Goal: Entertainment & Leisure: Consume media (video, audio)

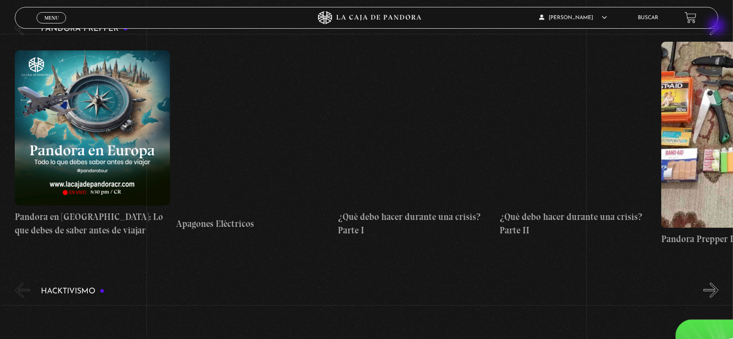
scroll to position [2549, 0]
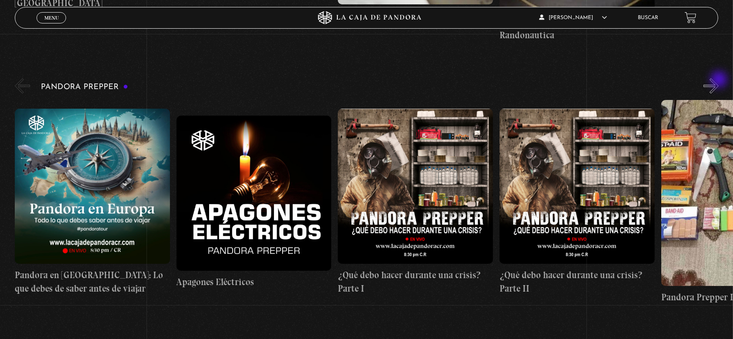
click at [718, 80] on button "»" at bounding box center [710, 85] width 15 height 15
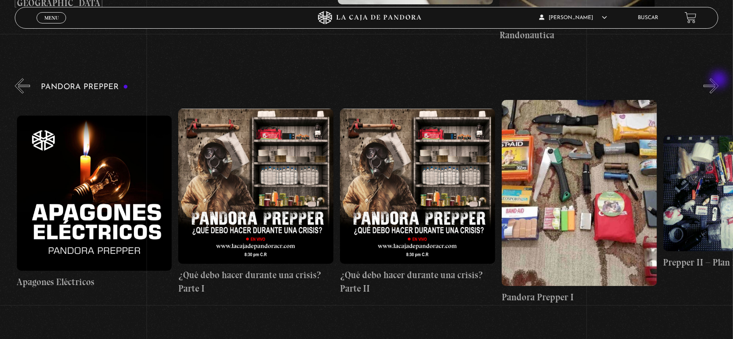
click at [718, 80] on button "»" at bounding box center [710, 85] width 15 height 15
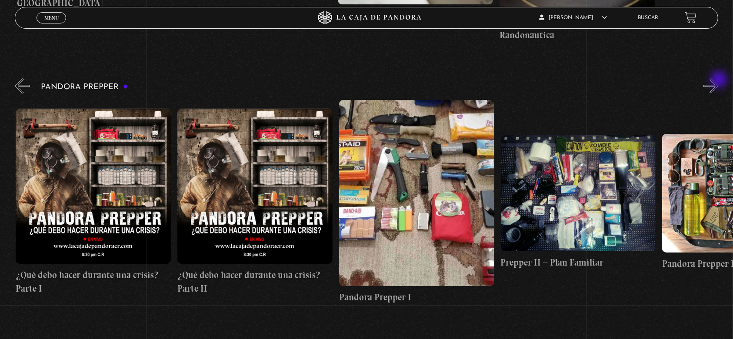
click at [718, 80] on button "»" at bounding box center [710, 85] width 15 height 15
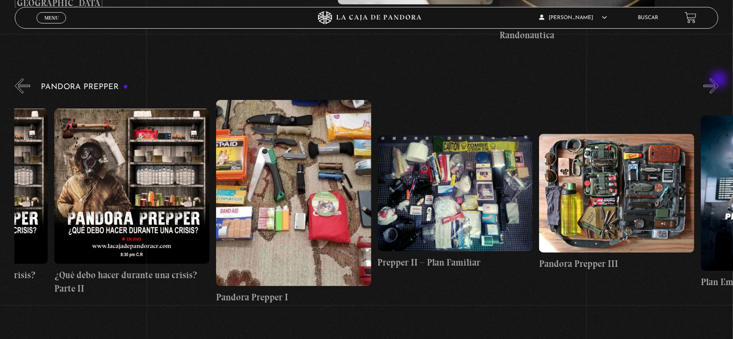
click at [718, 80] on button "»" at bounding box center [710, 85] width 15 height 15
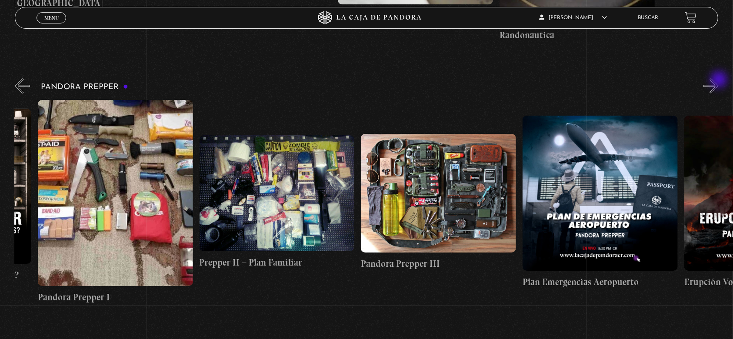
click at [718, 80] on button "»" at bounding box center [710, 85] width 15 height 15
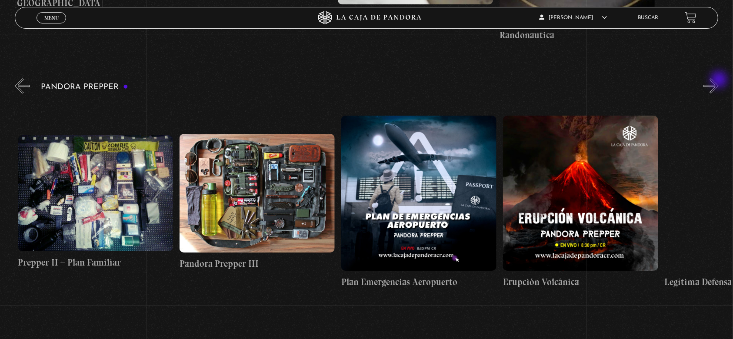
click at [718, 80] on button "»" at bounding box center [710, 85] width 15 height 15
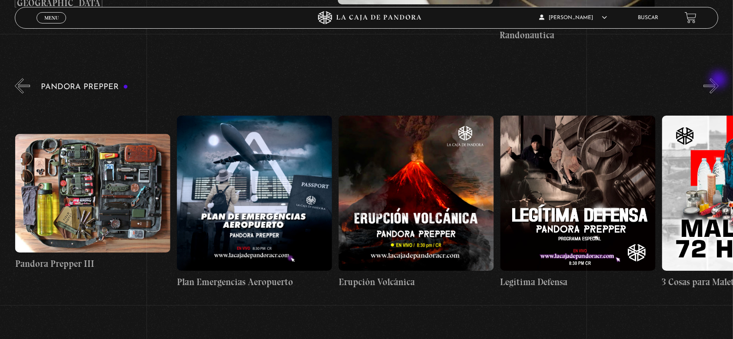
click at [718, 80] on button "»" at bounding box center [710, 85] width 15 height 15
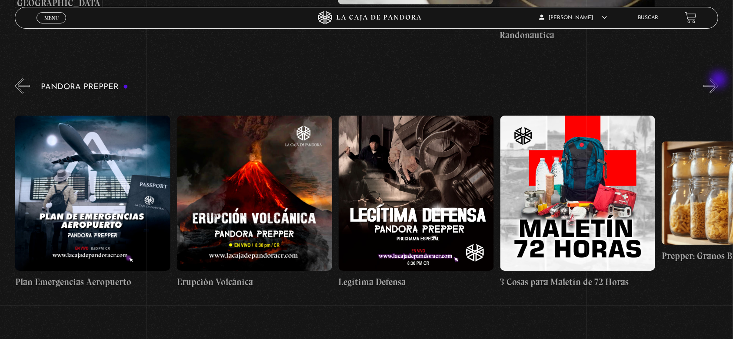
click at [718, 80] on button "»" at bounding box center [710, 85] width 15 height 15
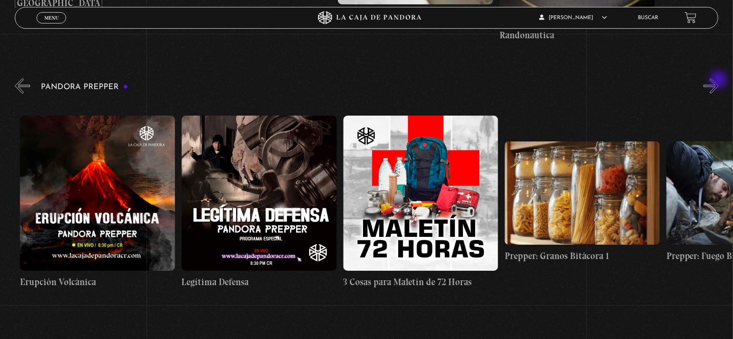
click at [718, 80] on button "»" at bounding box center [710, 85] width 15 height 15
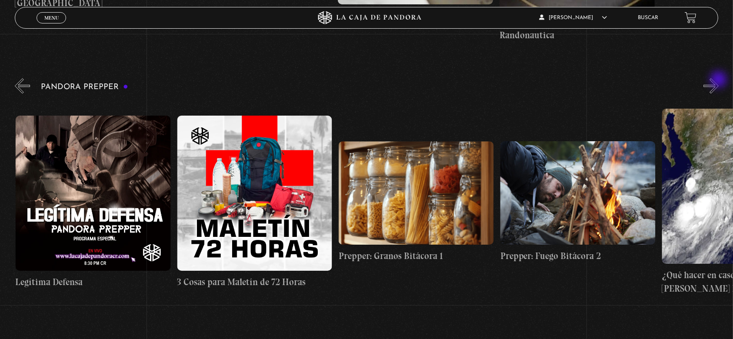
click at [718, 80] on button "»" at bounding box center [710, 85] width 15 height 15
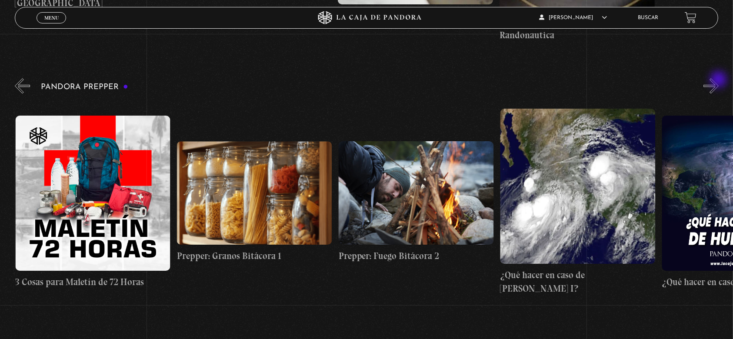
click at [718, 80] on button "»" at bounding box center [710, 85] width 15 height 15
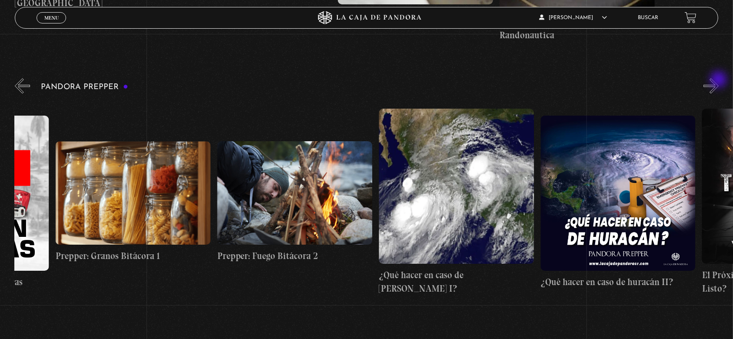
click at [718, 80] on button "»" at bounding box center [710, 85] width 15 height 15
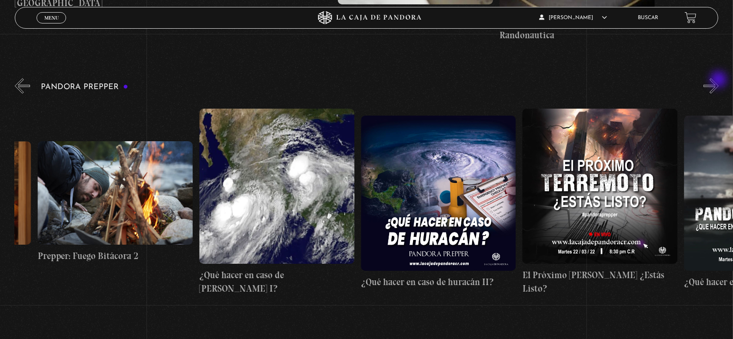
click at [718, 80] on button "»" at bounding box center [710, 85] width 15 height 15
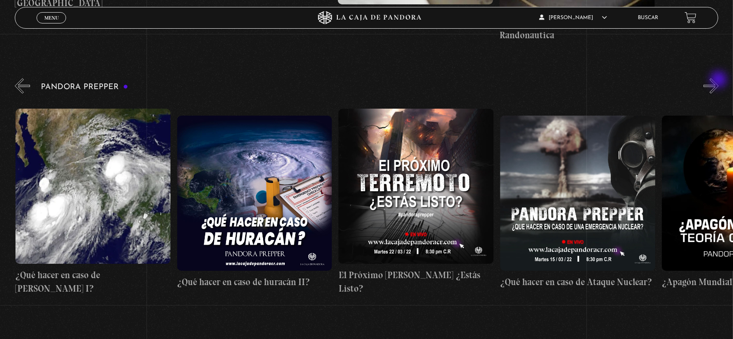
click at [718, 80] on button "»" at bounding box center [710, 85] width 15 height 15
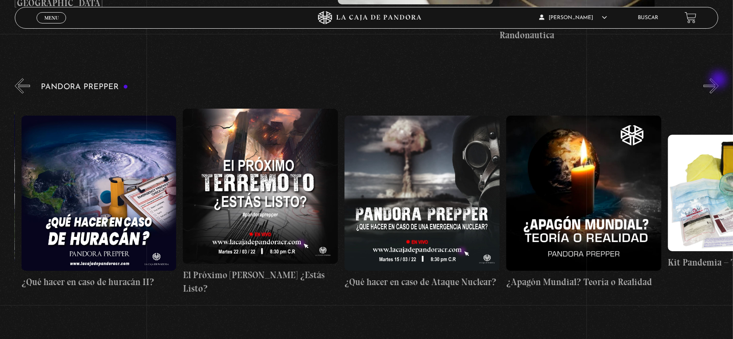
click at [718, 80] on button "»" at bounding box center [710, 85] width 15 height 15
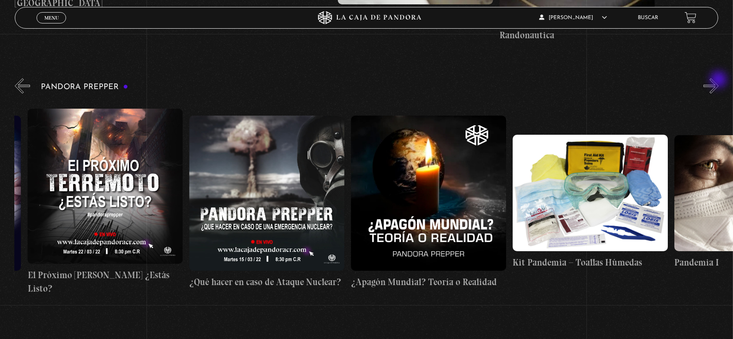
click at [718, 80] on button "»" at bounding box center [710, 85] width 15 height 15
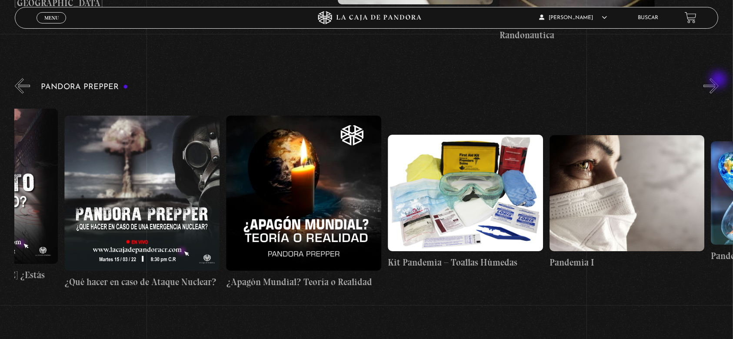
click at [718, 80] on button "»" at bounding box center [710, 85] width 15 height 15
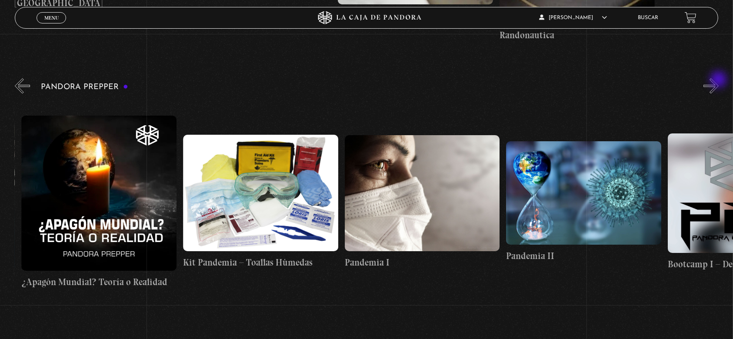
click at [718, 80] on button "»" at bounding box center [710, 85] width 15 height 15
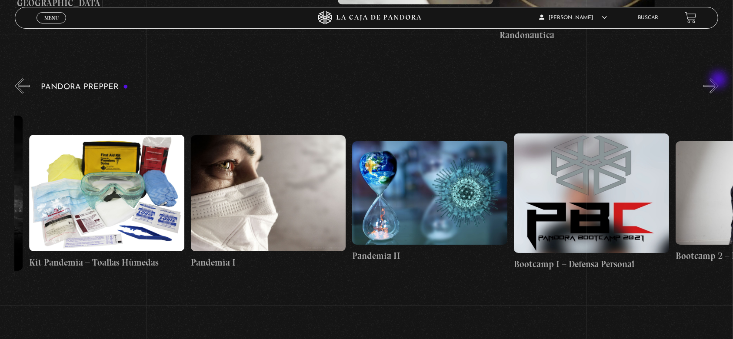
click at [718, 80] on button "»" at bounding box center [710, 85] width 15 height 15
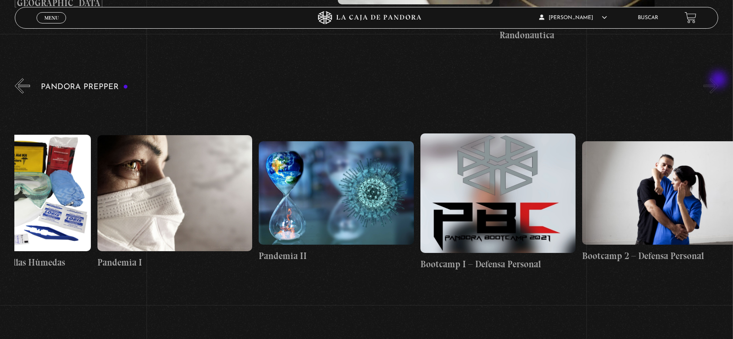
scroll to position [0, 2989]
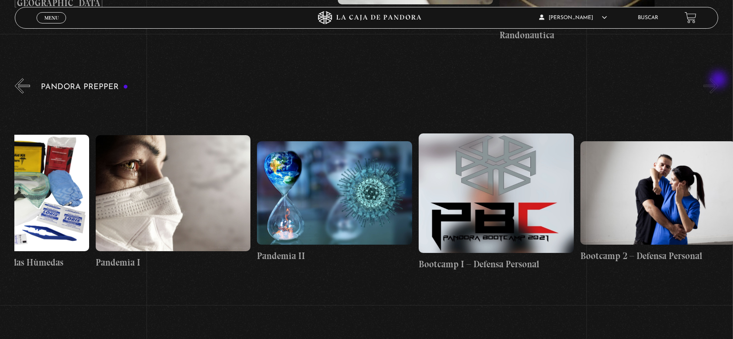
click at [718, 80] on button "»" at bounding box center [710, 85] width 15 height 15
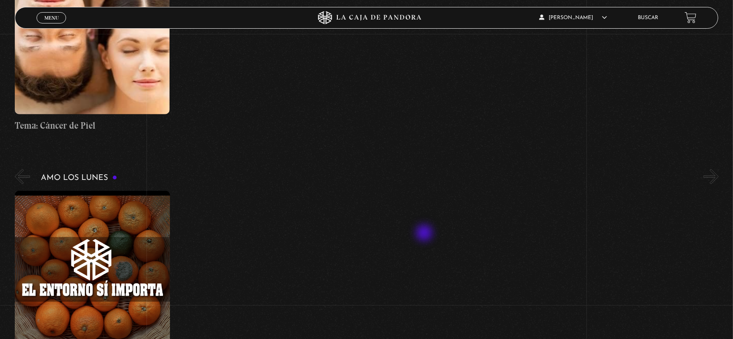
scroll to position [4055, 0]
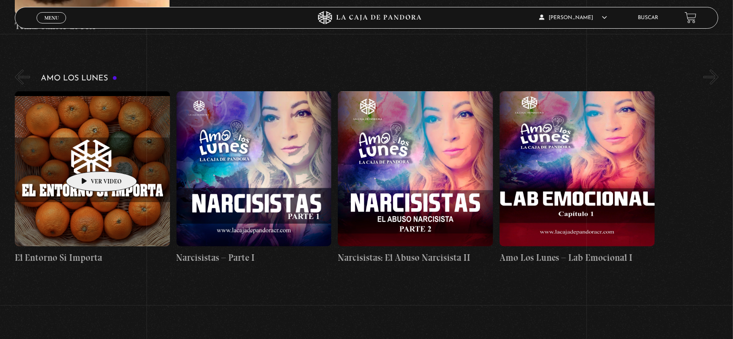
click at [88, 158] on figure at bounding box center [92, 168] width 155 height 155
click at [104, 176] on figure at bounding box center [92, 168] width 155 height 155
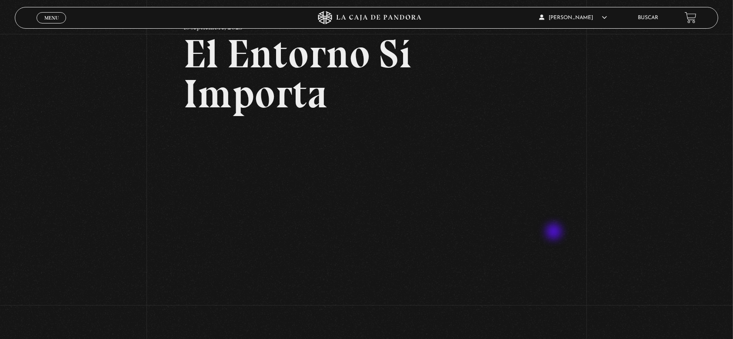
scroll to position [116, 0]
